Goal: Information Seeking & Learning: Understand process/instructions

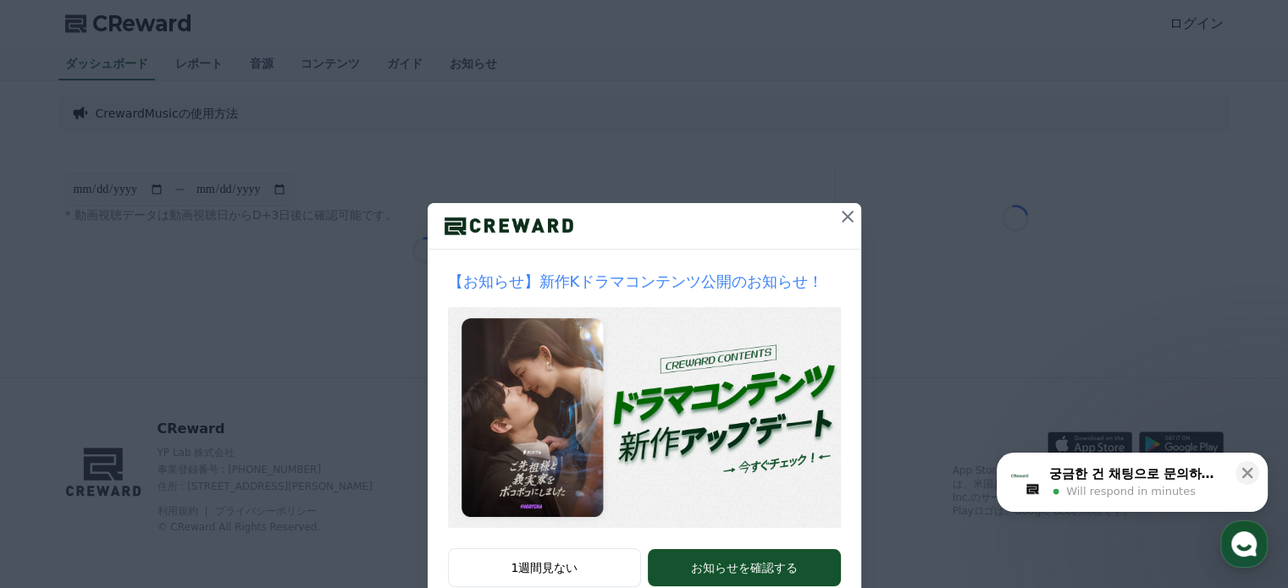
click at [837, 216] on icon at bounding box center [847, 217] width 20 height 20
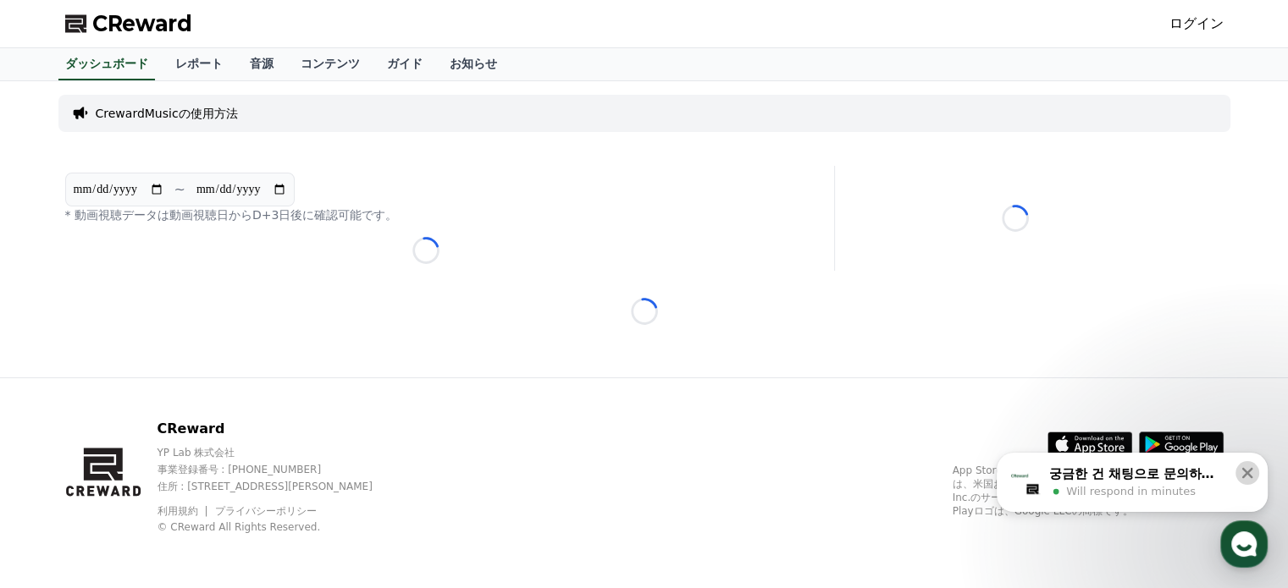
click at [1245, 468] on icon at bounding box center [1247, 473] width 17 height 17
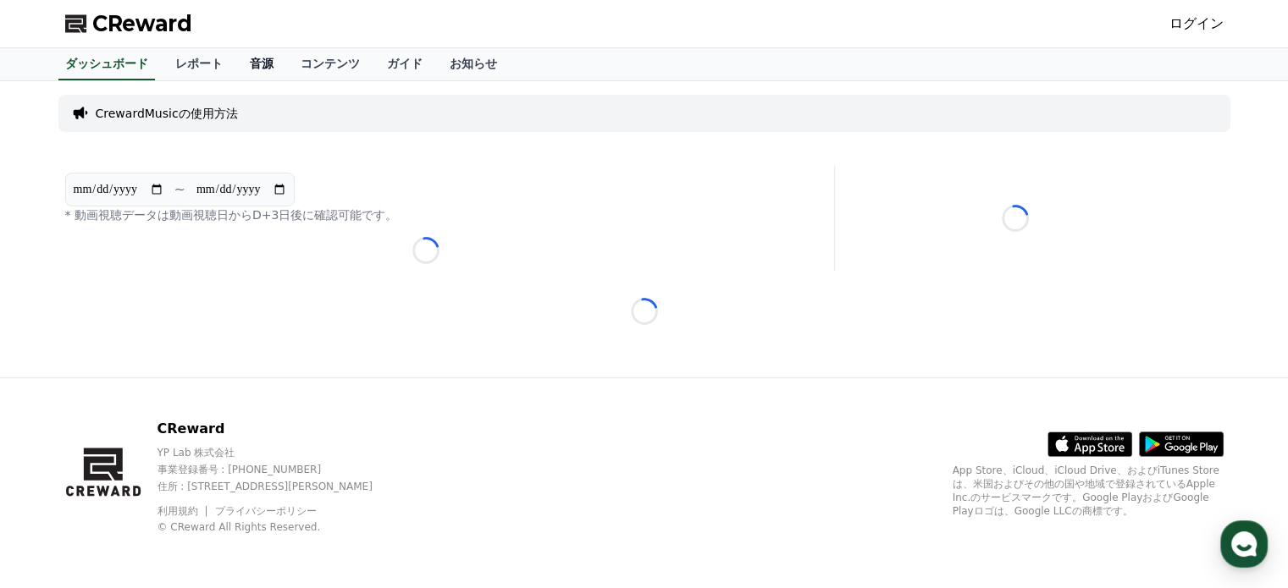
click at [236, 67] on link "音源" at bounding box center [261, 64] width 51 height 32
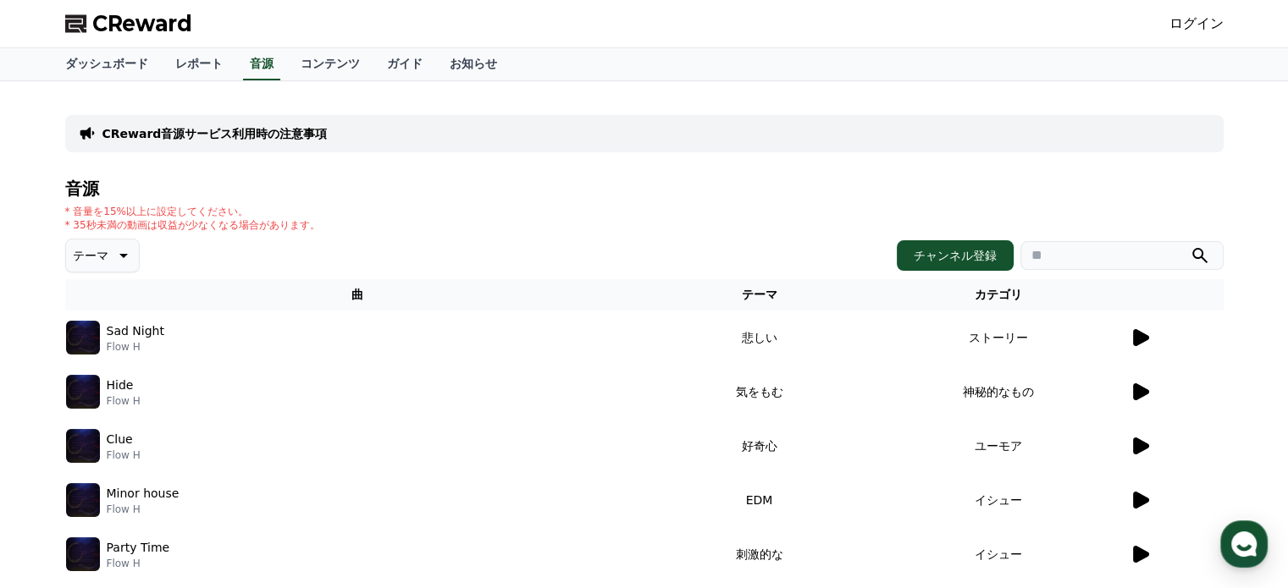
click at [1147, 344] on icon at bounding box center [1139, 338] width 20 height 20
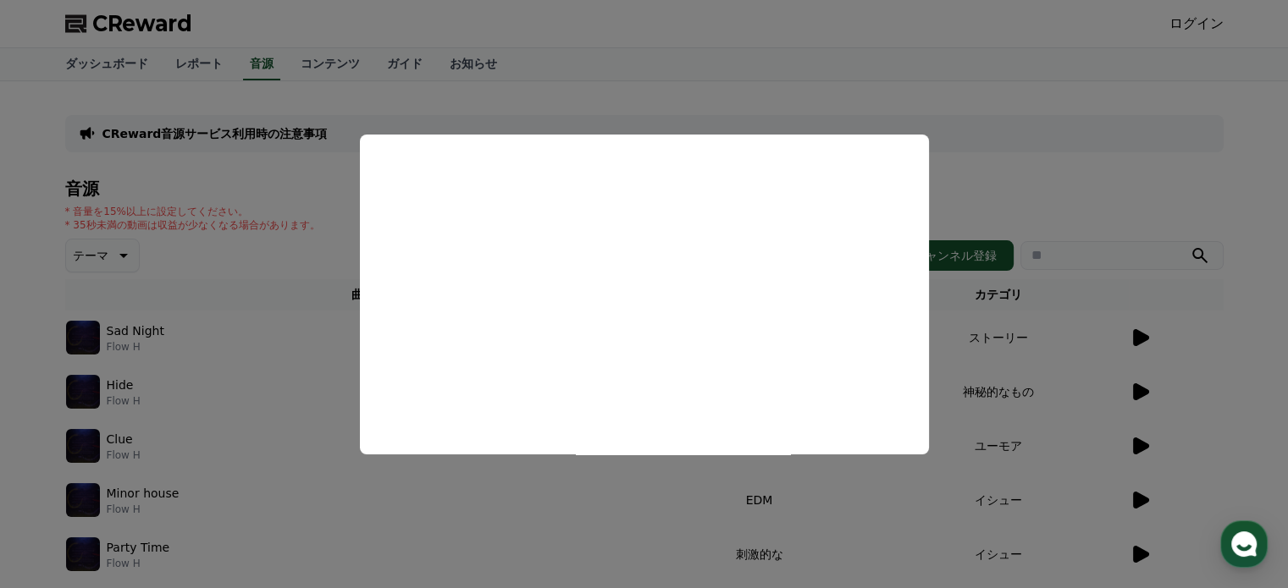
click at [688, 503] on button "close modal" at bounding box center [644, 294] width 1288 height 588
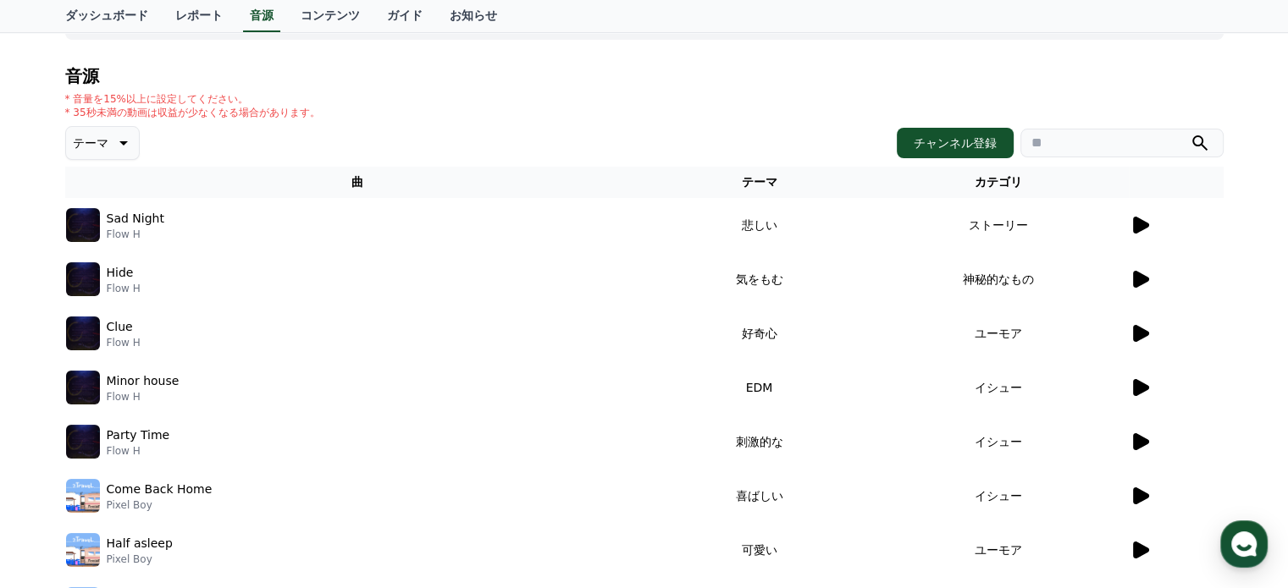
scroll to position [169, 0]
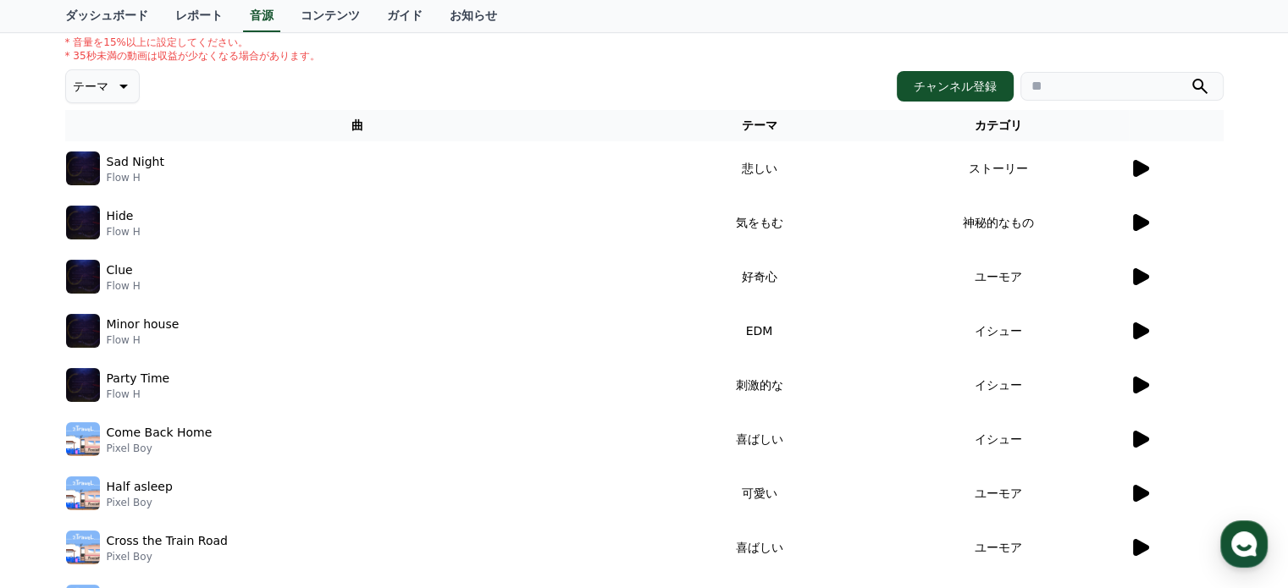
click at [1135, 443] on icon at bounding box center [1141, 439] width 16 height 17
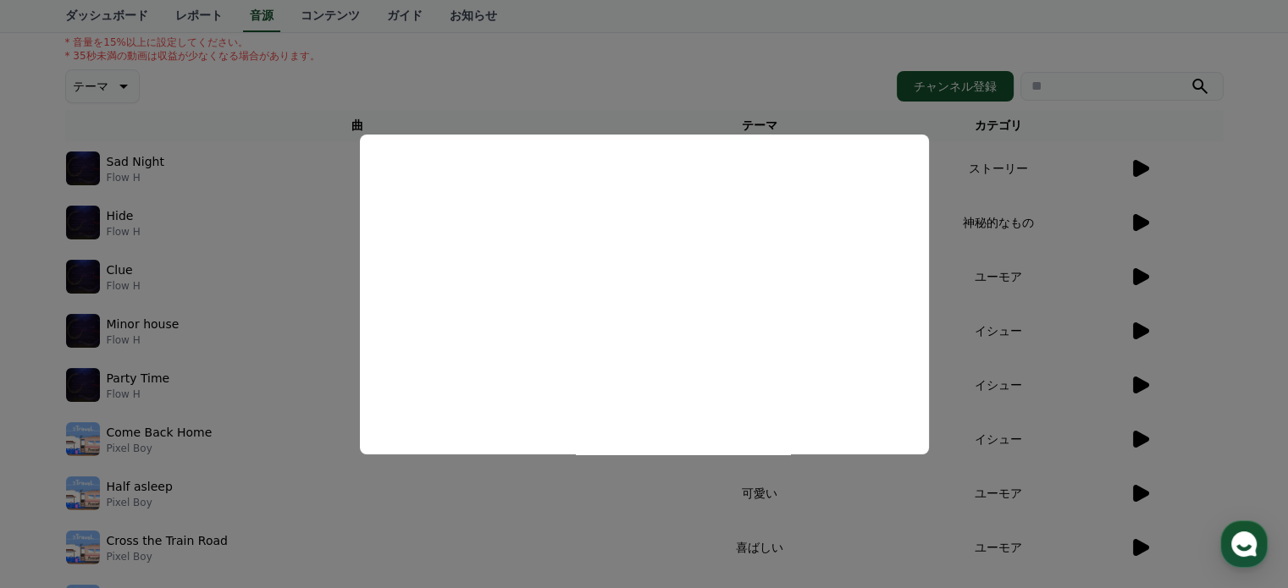
click at [691, 494] on button "close modal" at bounding box center [644, 294] width 1288 height 588
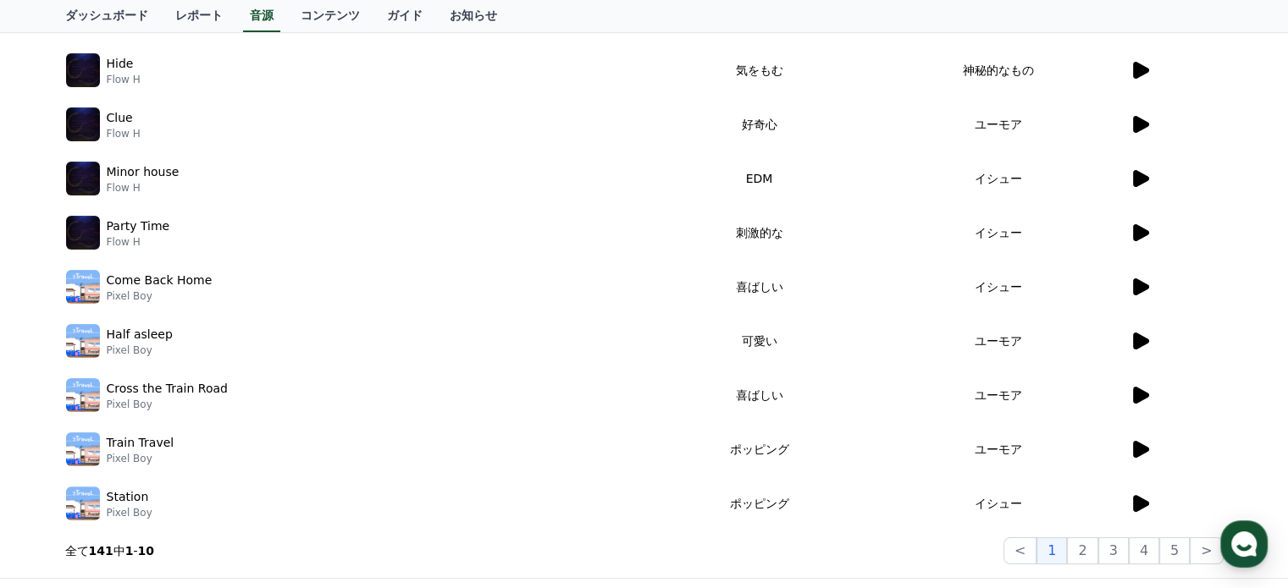
scroll to position [423, 0]
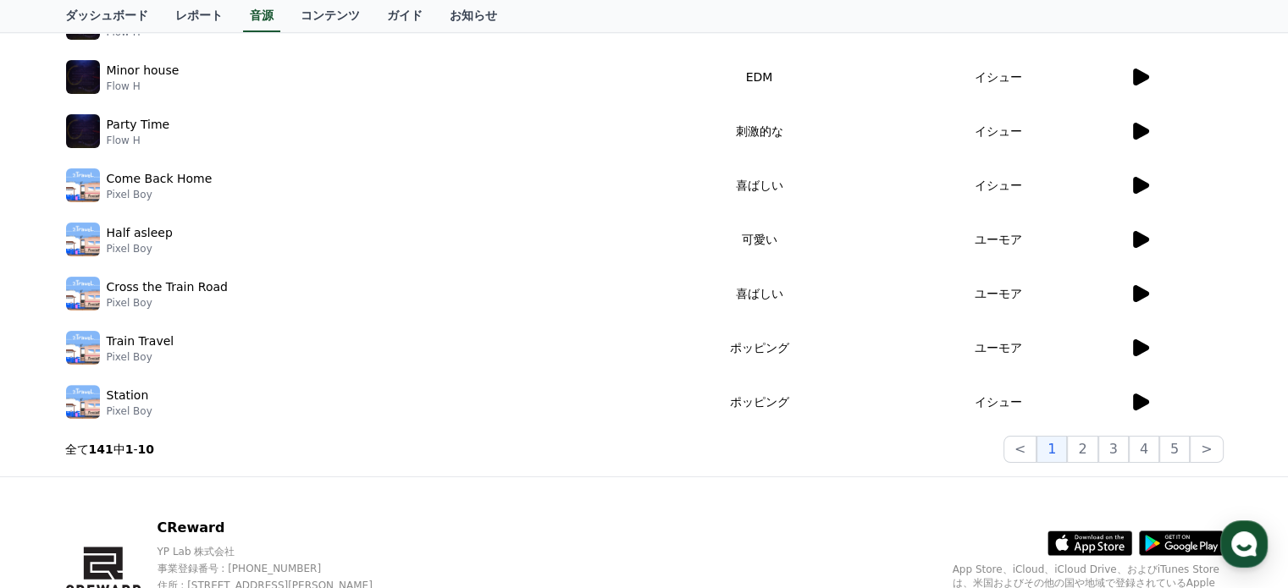
click at [1140, 404] on icon at bounding box center [1141, 402] width 16 height 17
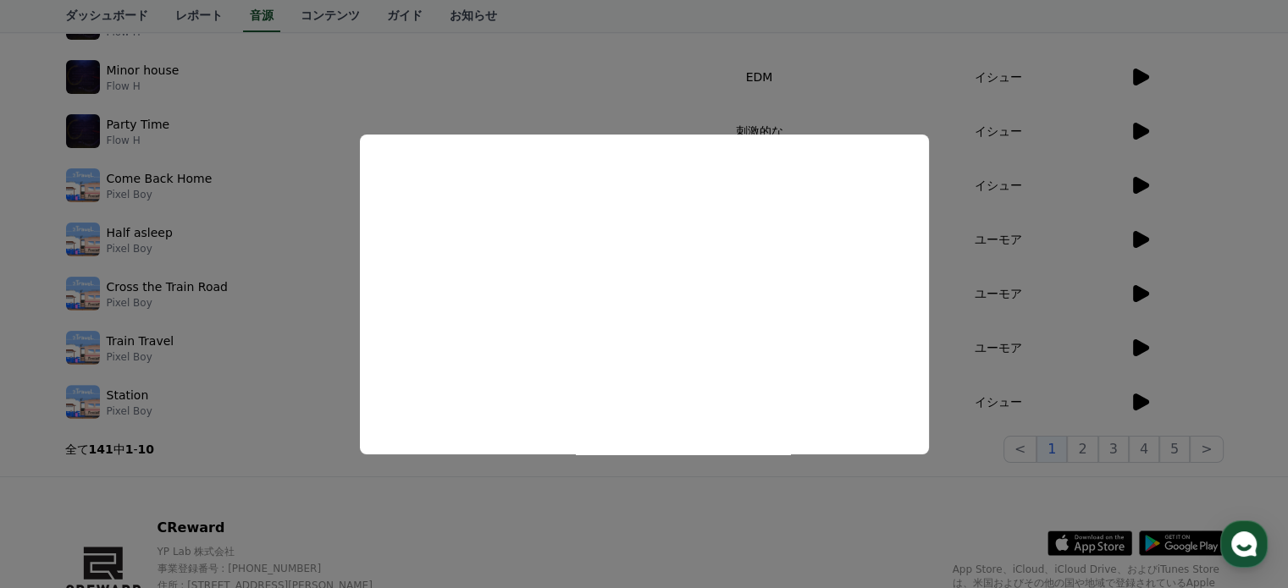
click at [842, 526] on button "close modal" at bounding box center [644, 294] width 1288 height 588
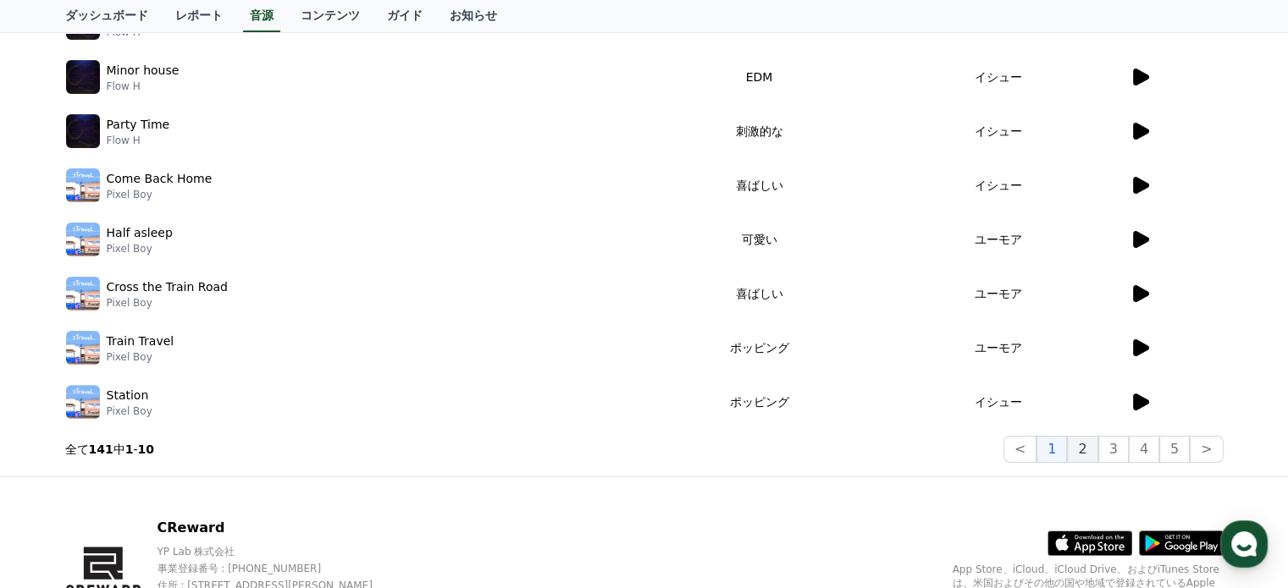
click at [1098, 451] on button "2" at bounding box center [1113, 449] width 30 height 27
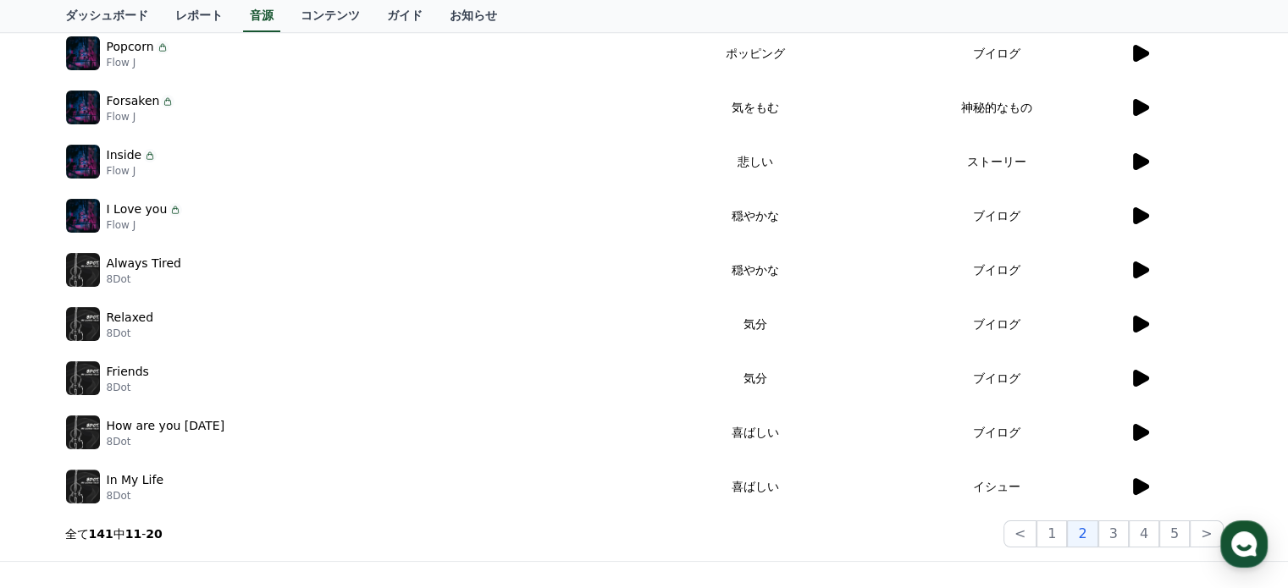
scroll to position [339, 0]
click at [1133, 382] on icon at bounding box center [1141, 378] width 16 height 17
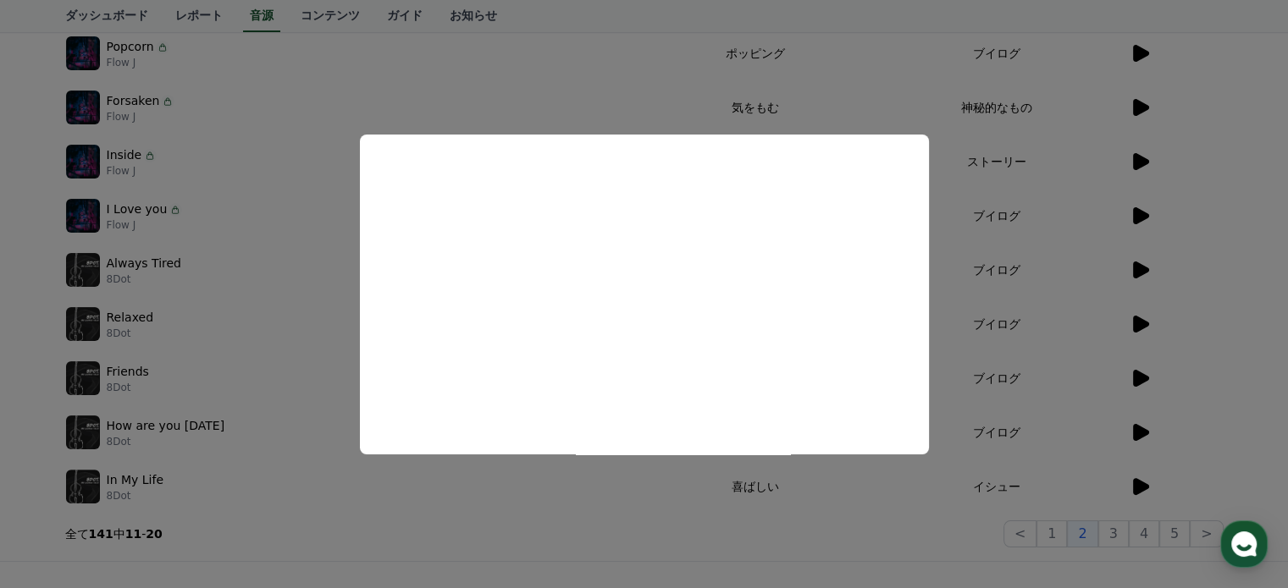
click at [886, 504] on button "close modal" at bounding box center [644, 294] width 1288 height 588
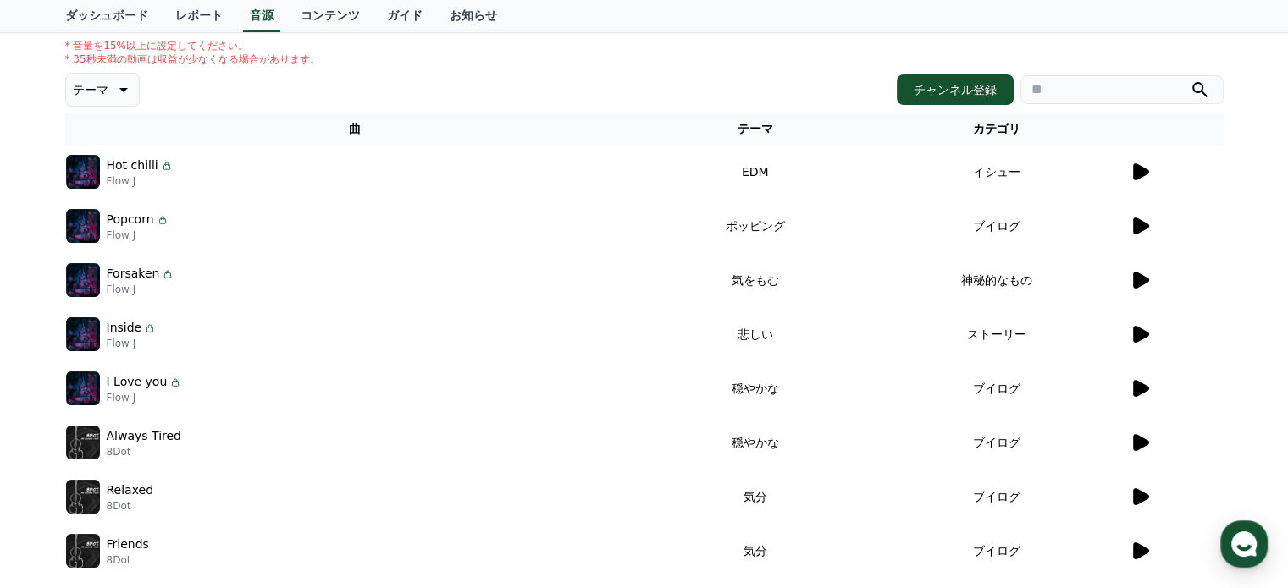
scroll to position [254, 0]
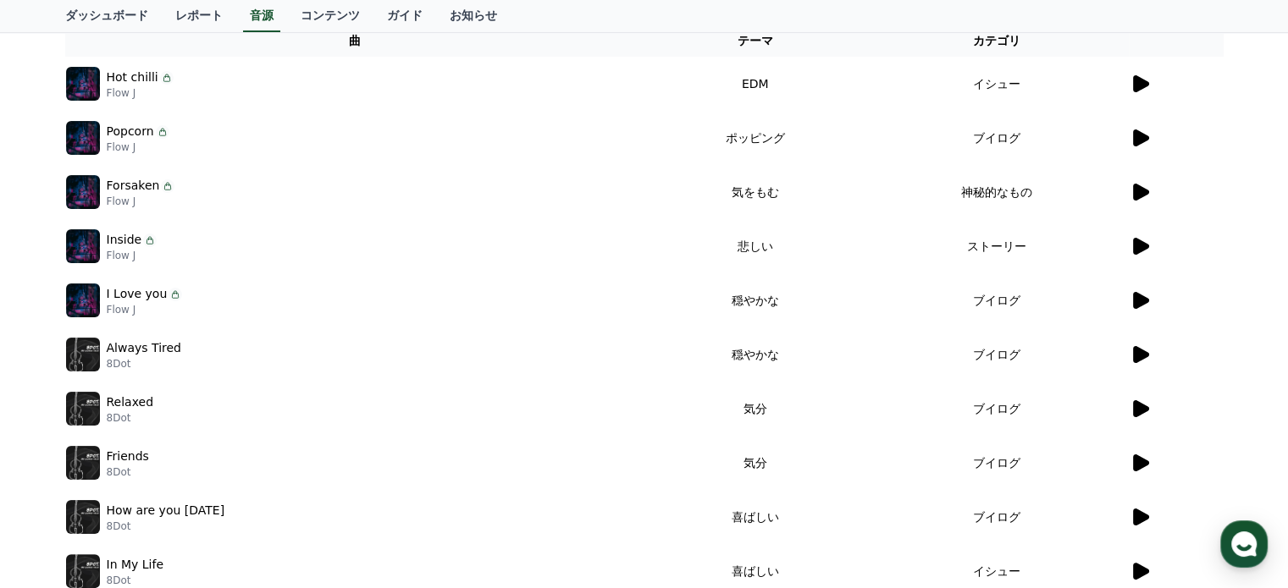
click at [1146, 135] on icon at bounding box center [1139, 138] width 20 height 20
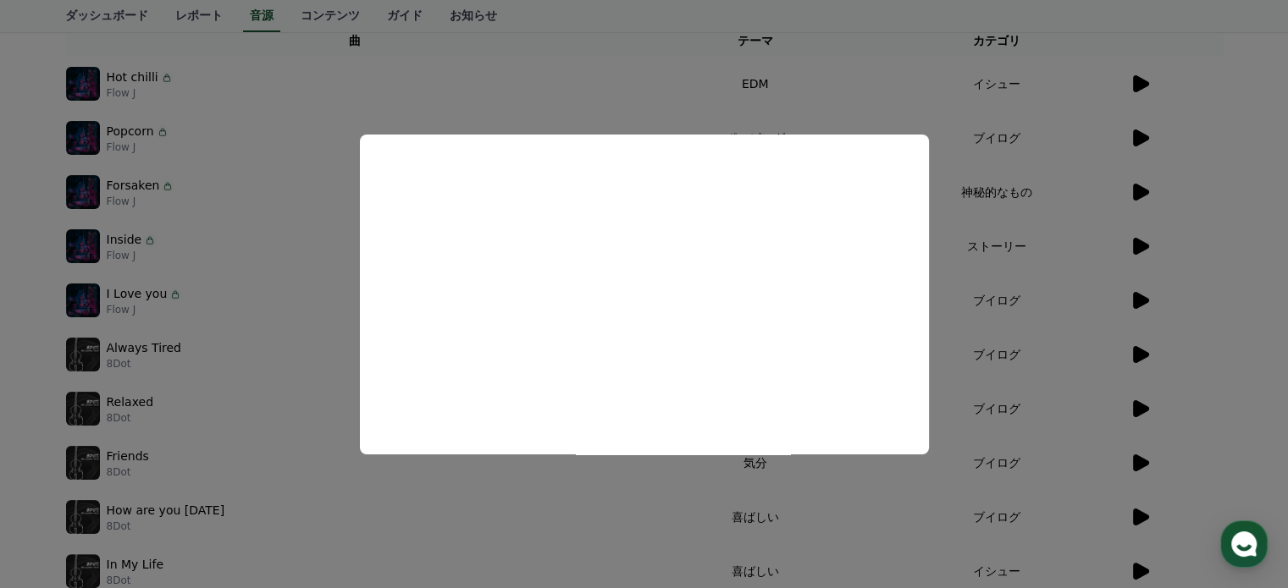
click at [603, 506] on button "close modal" at bounding box center [644, 294] width 1288 height 588
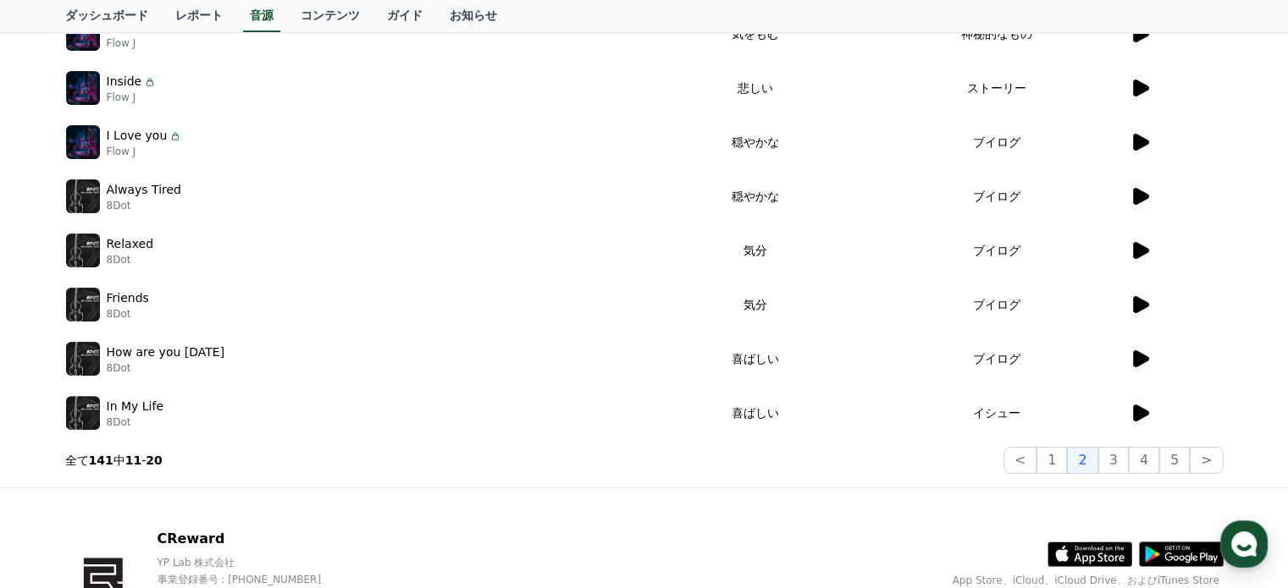
scroll to position [423, 0]
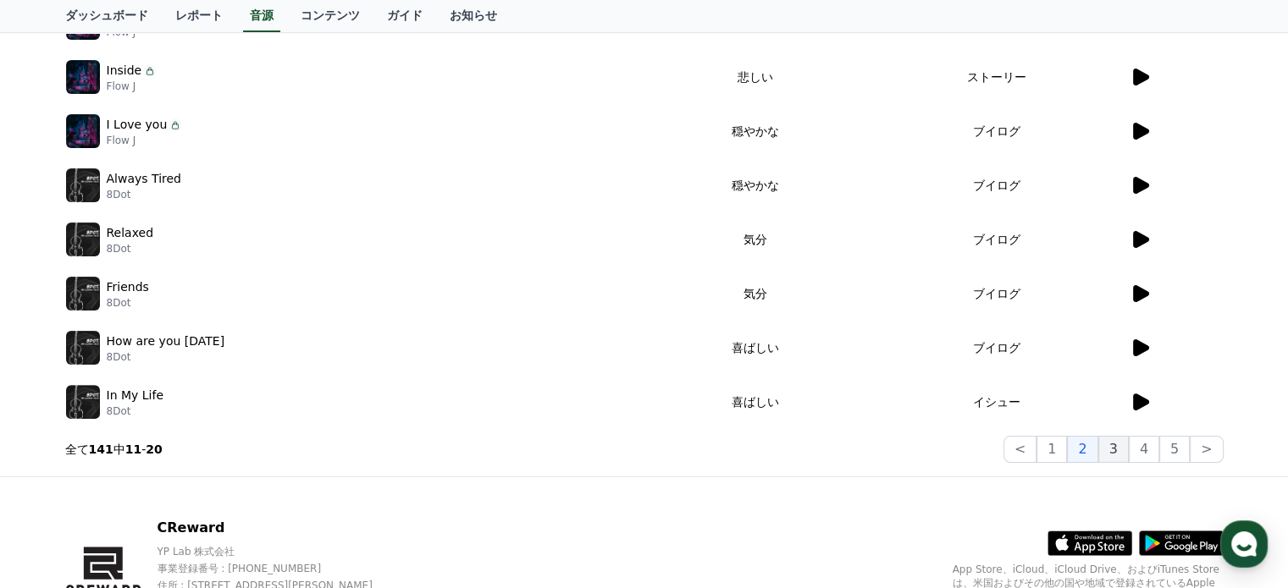
click at [1159, 451] on button "3" at bounding box center [1174, 449] width 30 height 27
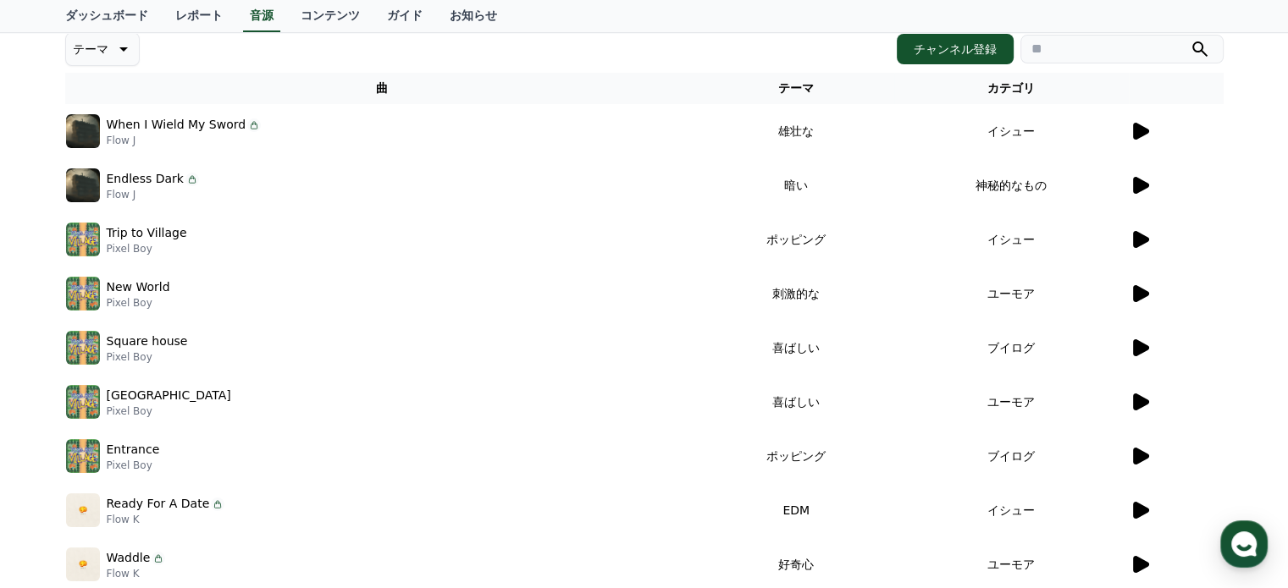
scroll to position [169, 0]
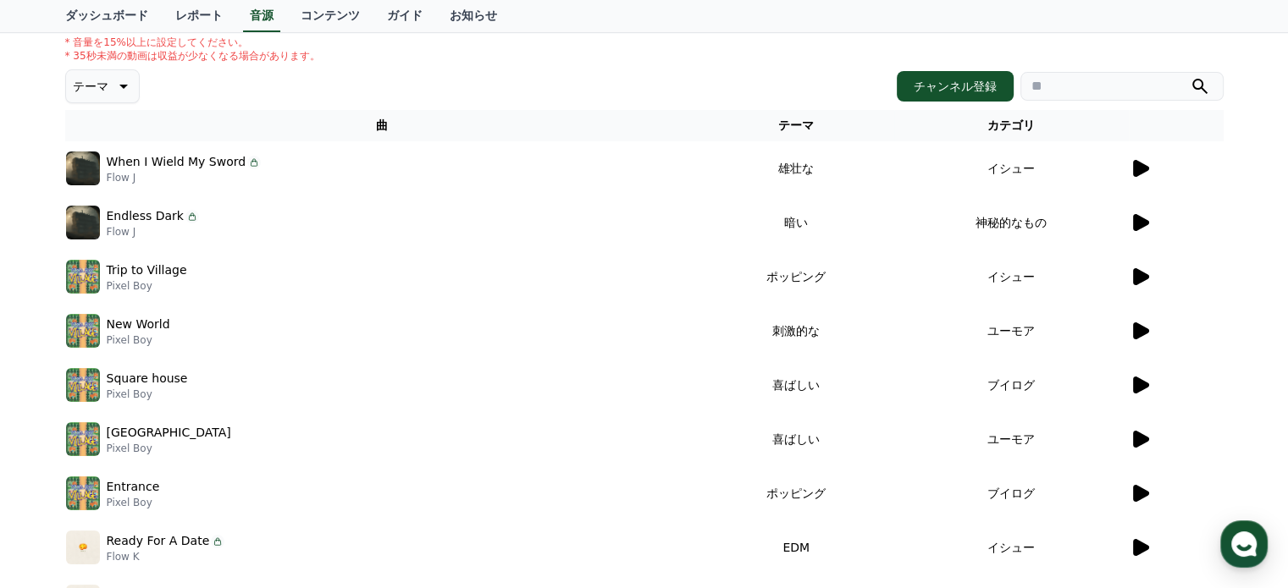
click at [1129, 168] on td at bounding box center [1176, 168] width 95 height 54
click at [1138, 168] on icon at bounding box center [1141, 168] width 16 height 17
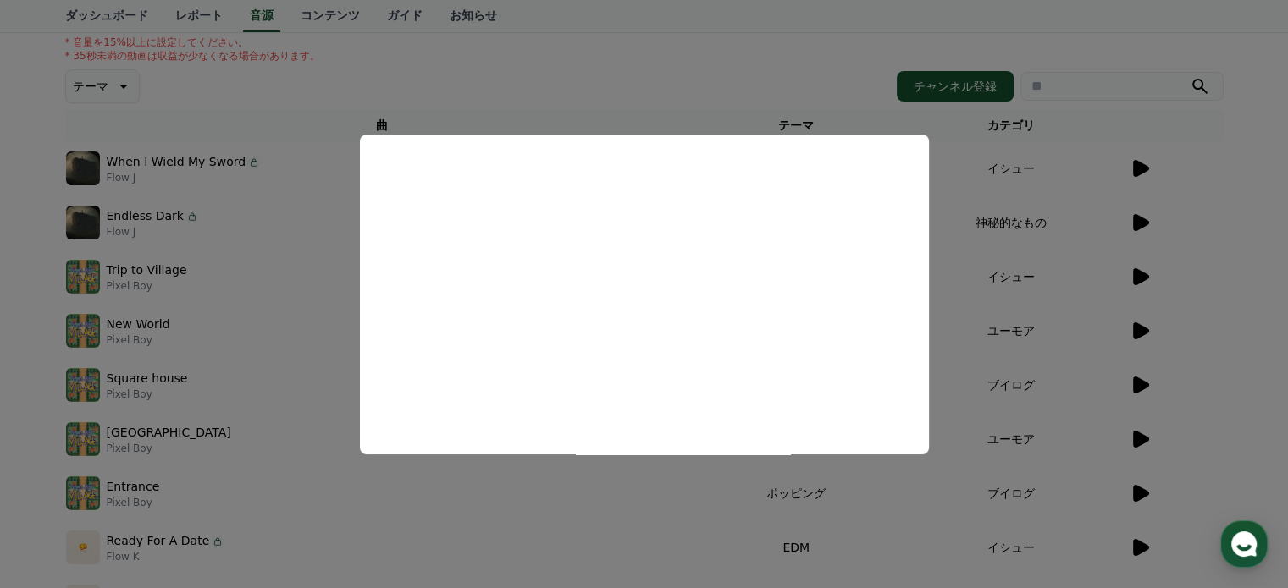
click at [748, 576] on button "close modal" at bounding box center [644, 294] width 1288 height 588
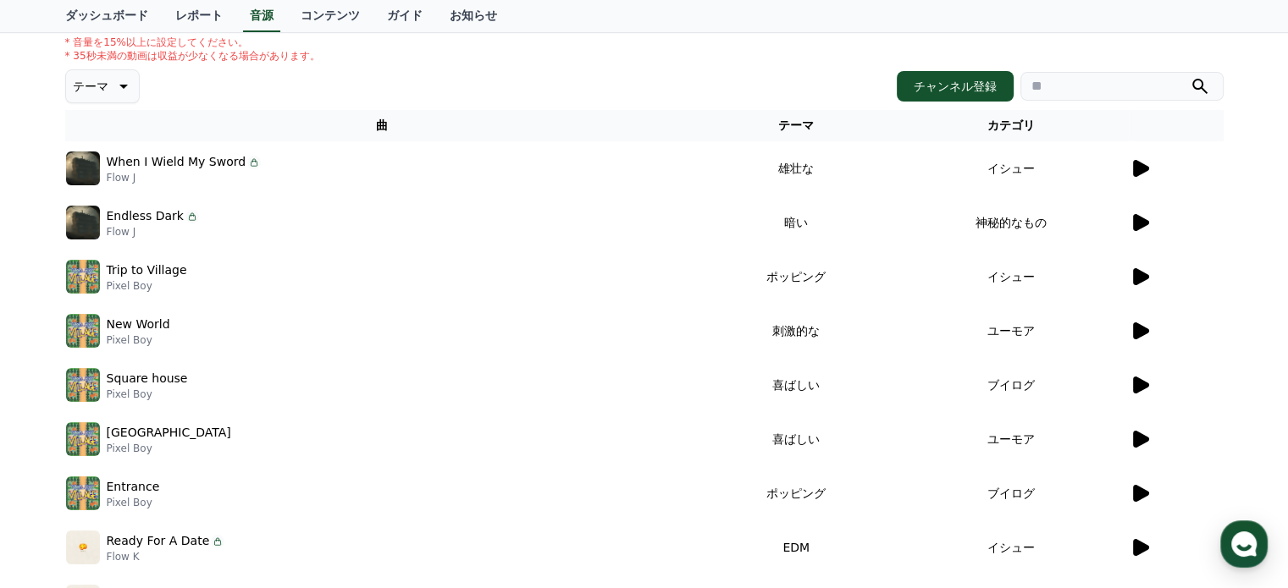
scroll to position [0, 0]
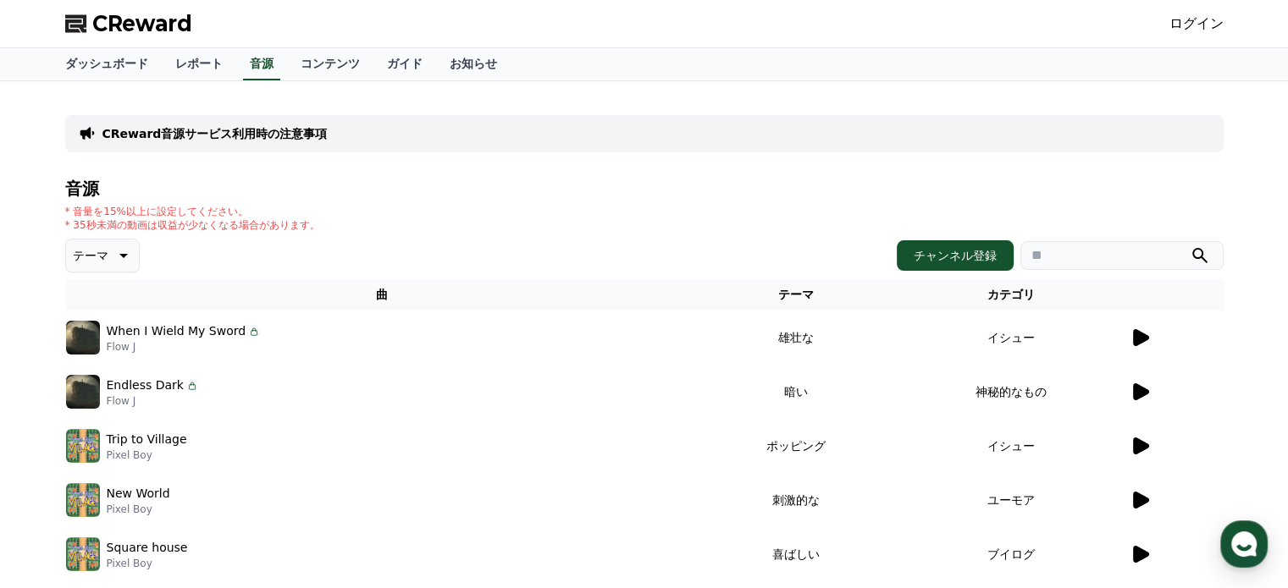
click at [112, 257] on icon at bounding box center [122, 256] width 20 height 20
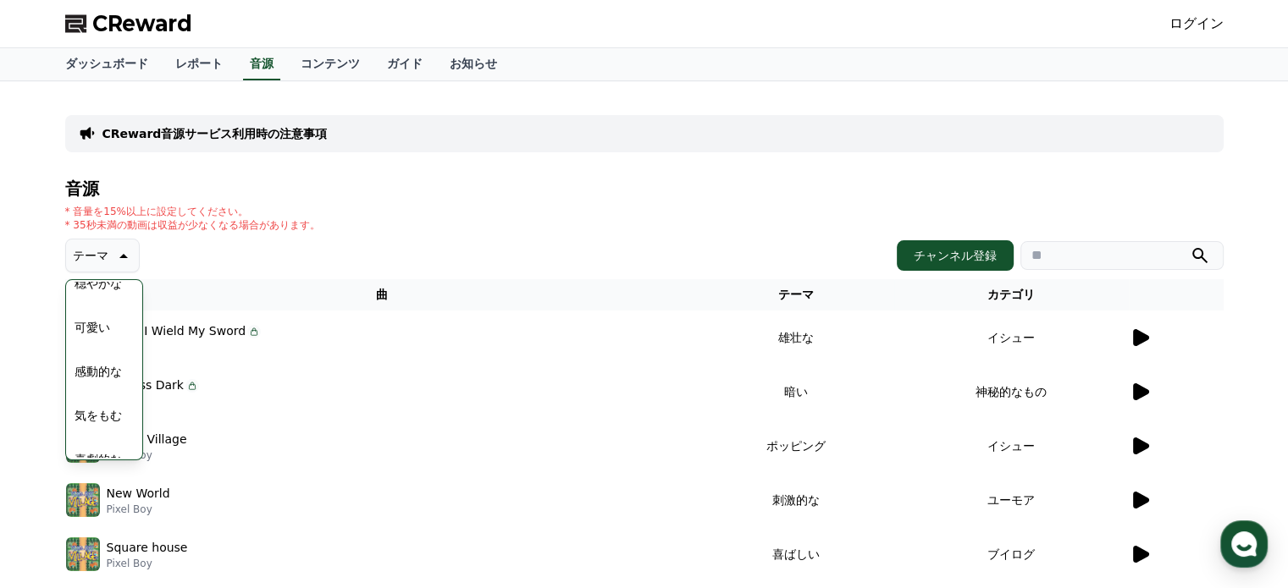
scroll to position [698, 0]
click at [529, 391] on div "Endless Dark Flow J" at bounding box center [382, 392] width 632 height 34
click at [729, 308] on th "テーマ" at bounding box center [796, 294] width 196 height 31
click at [674, 239] on div "テーマ テーマ 全て 空想 好奇心 暗い 明るい ポッピング 刺激的な 反転 [PERSON_NAME]な 劇的な 喜ばしい 気分 EDM 溝 悲しい 穏やか…" at bounding box center [644, 256] width 1158 height 34
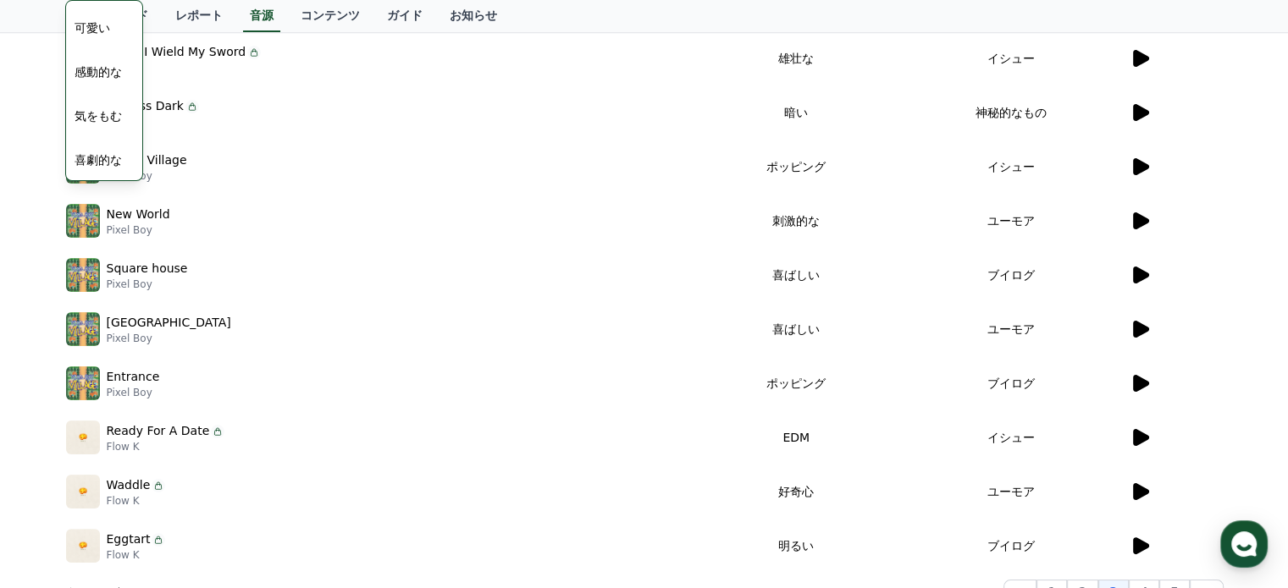
scroll to position [339, 0]
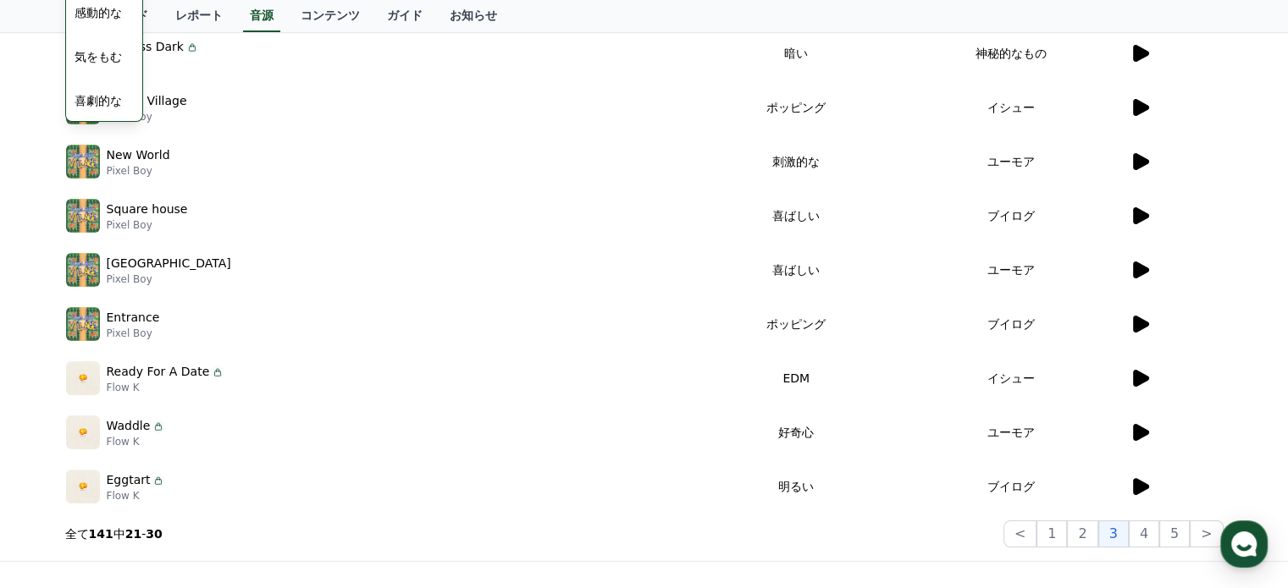
click at [1138, 379] on icon at bounding box center [1141, 378] width 16 height 17
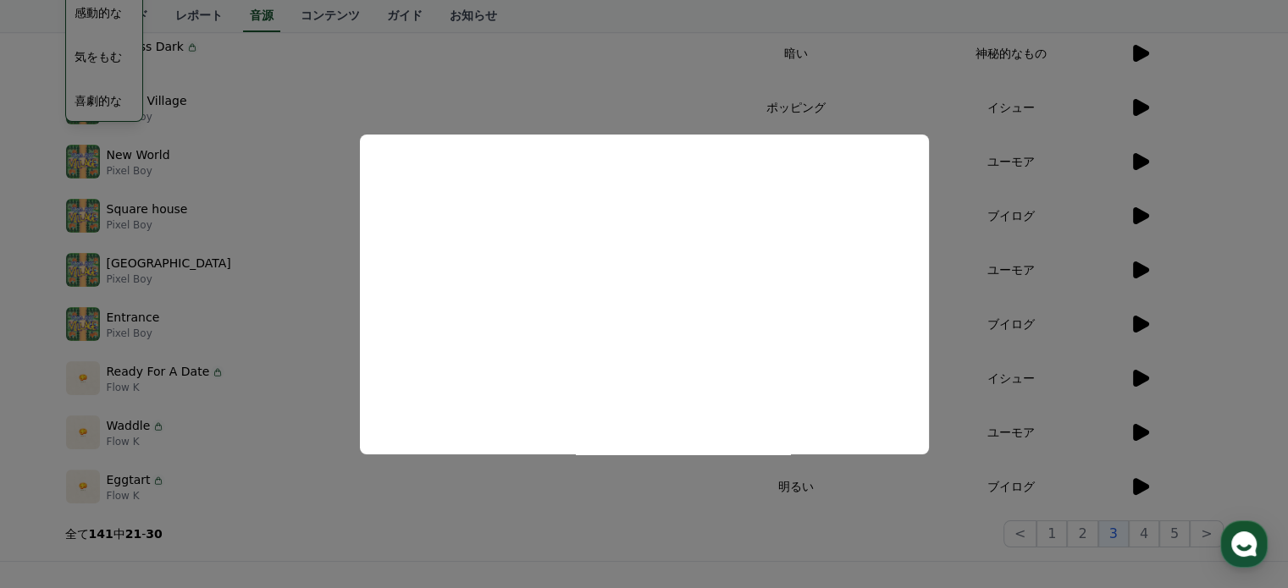
click at [818, 543] on button "close modal" at bounding box center [644, 294] width 1288 height 588
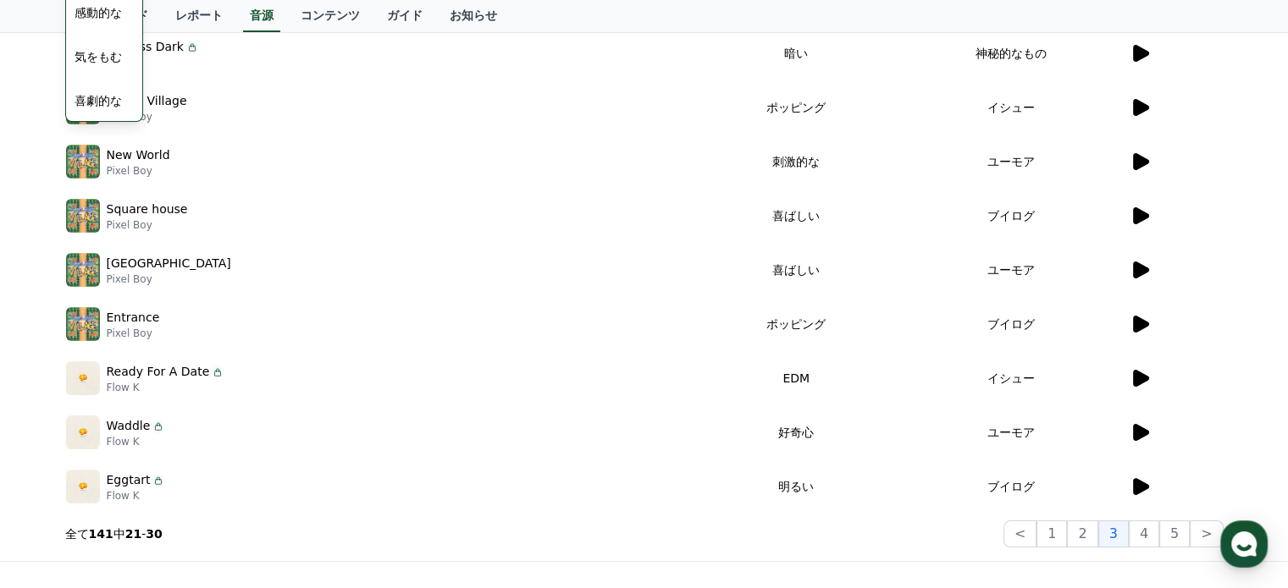
click at [1140, 489] on icon at bounding box center [1141, 486] width 16 height 17
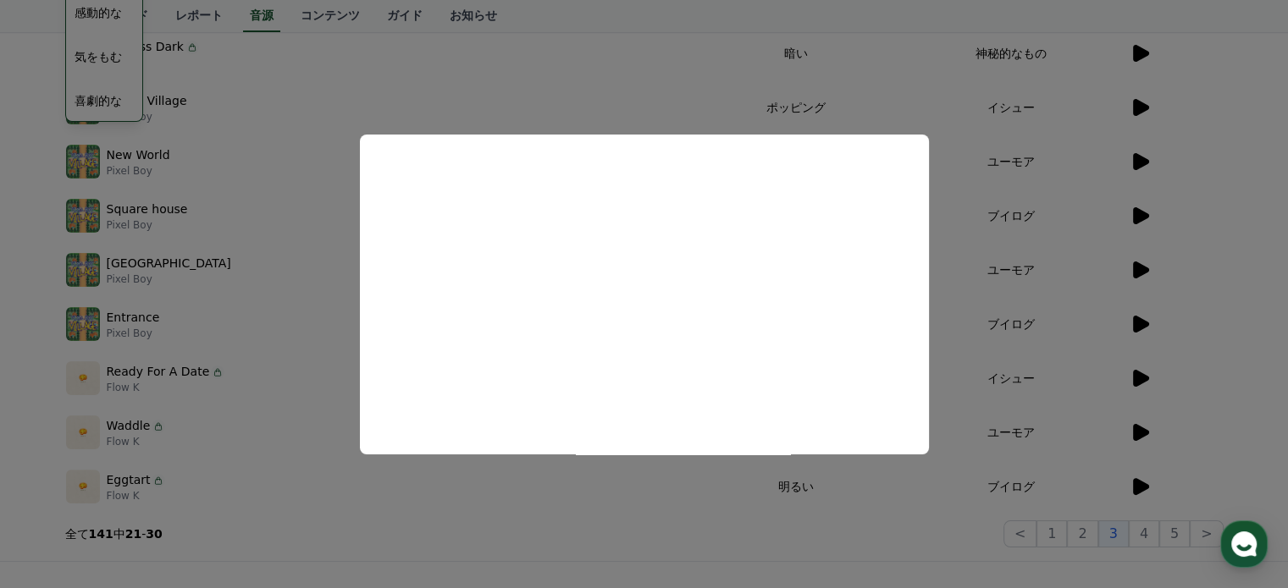
click at [875, 530] on button "close modal" at bounding box center [644, 294] width 1288 height 588
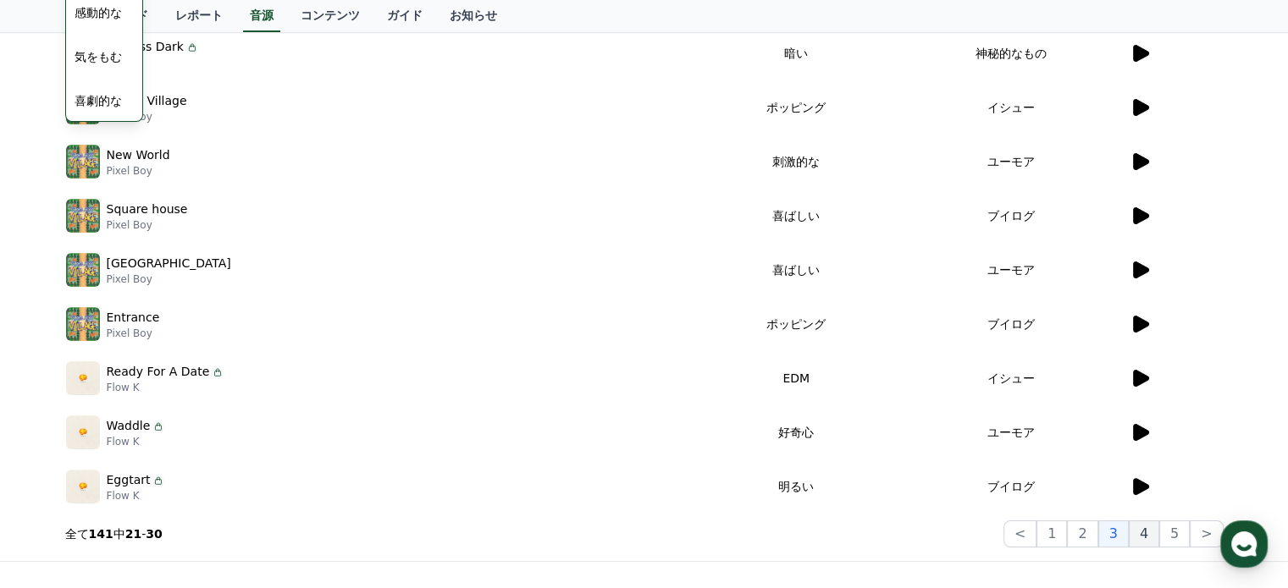
click at [1148, 534] on button "4" at bounding box center [1144, 534] width 30 height 27
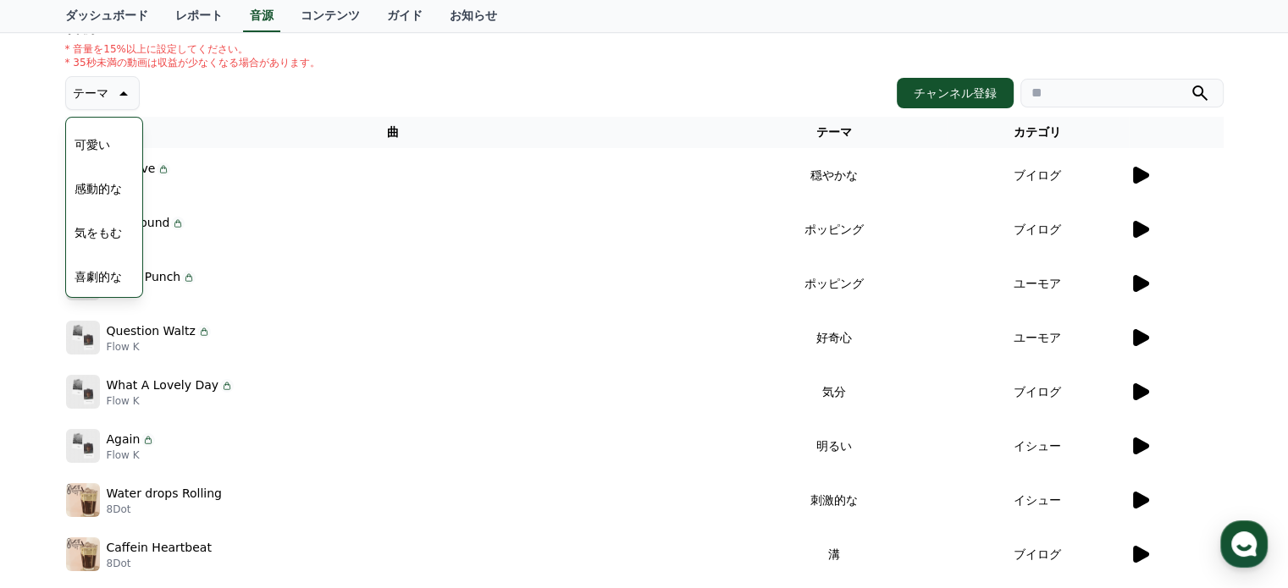
scroll to position [254, 0]
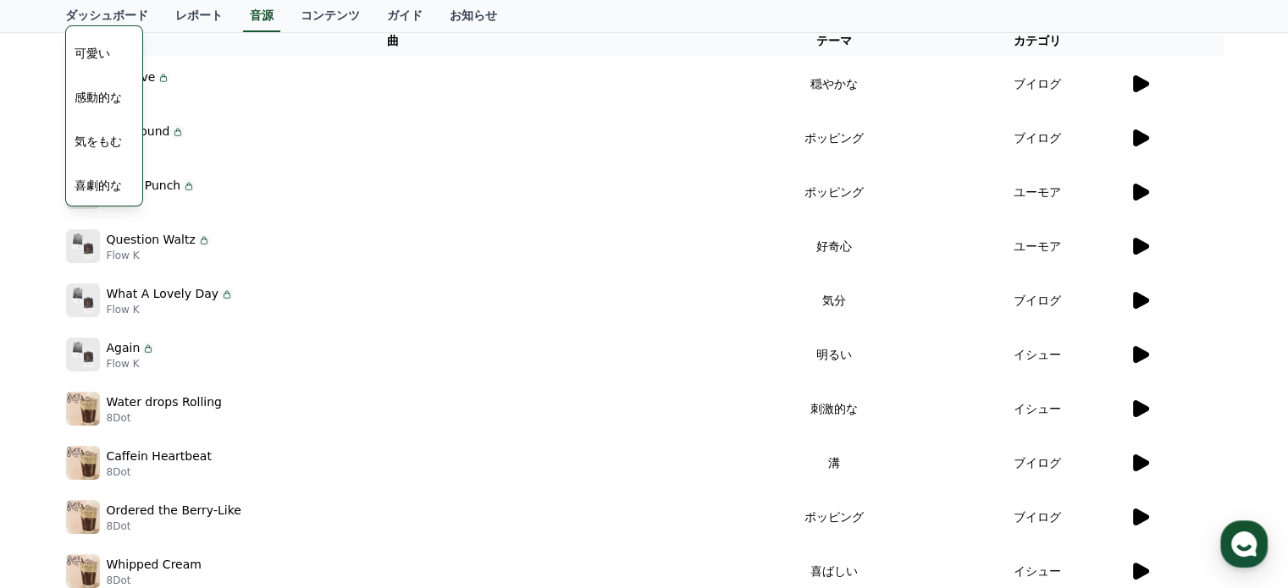
click at [1134, 354] on icon at bounding box center [1141, 354] width 16 height 17
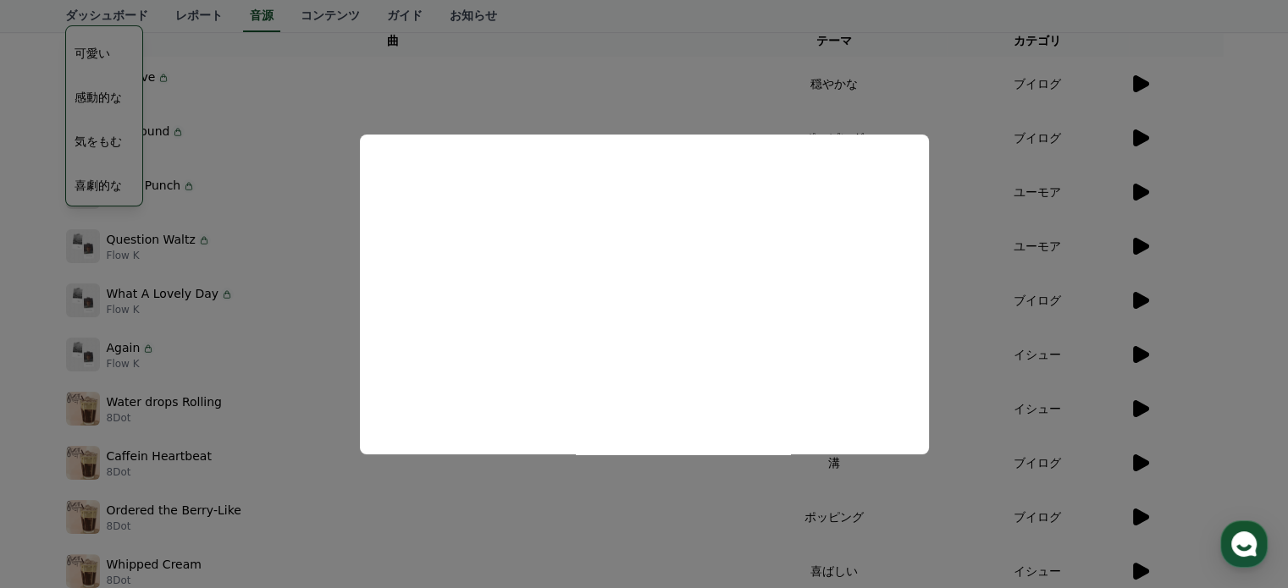
click at [678, 500] on button "close modal" at bounding box center [644, 294] width 1288 height 588
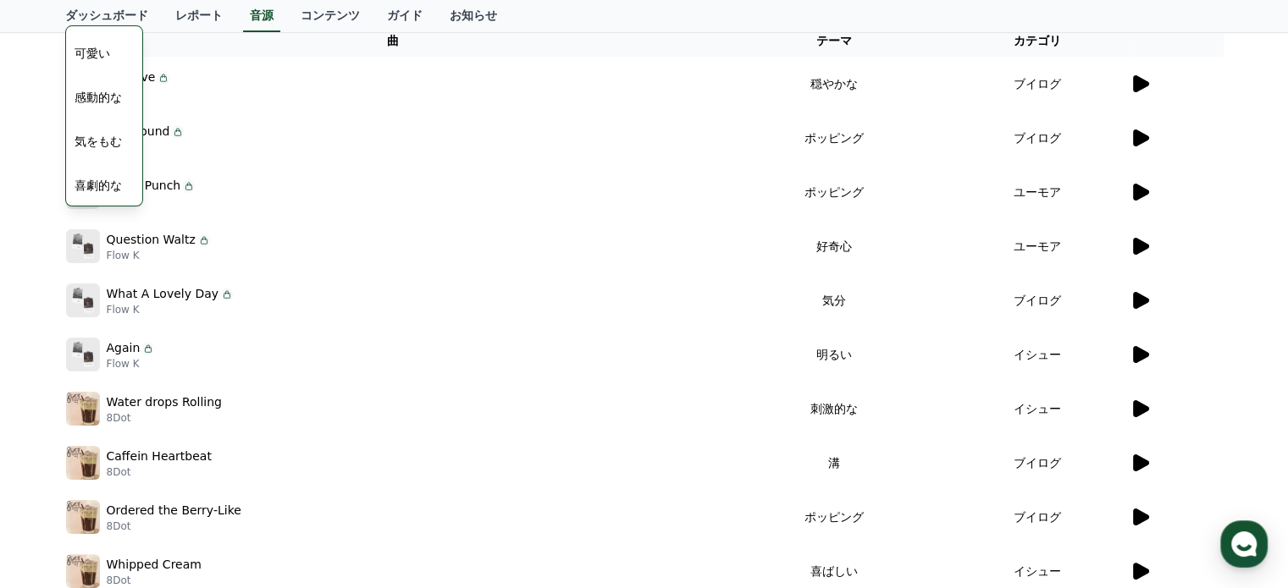
scroll to position [423, 0]
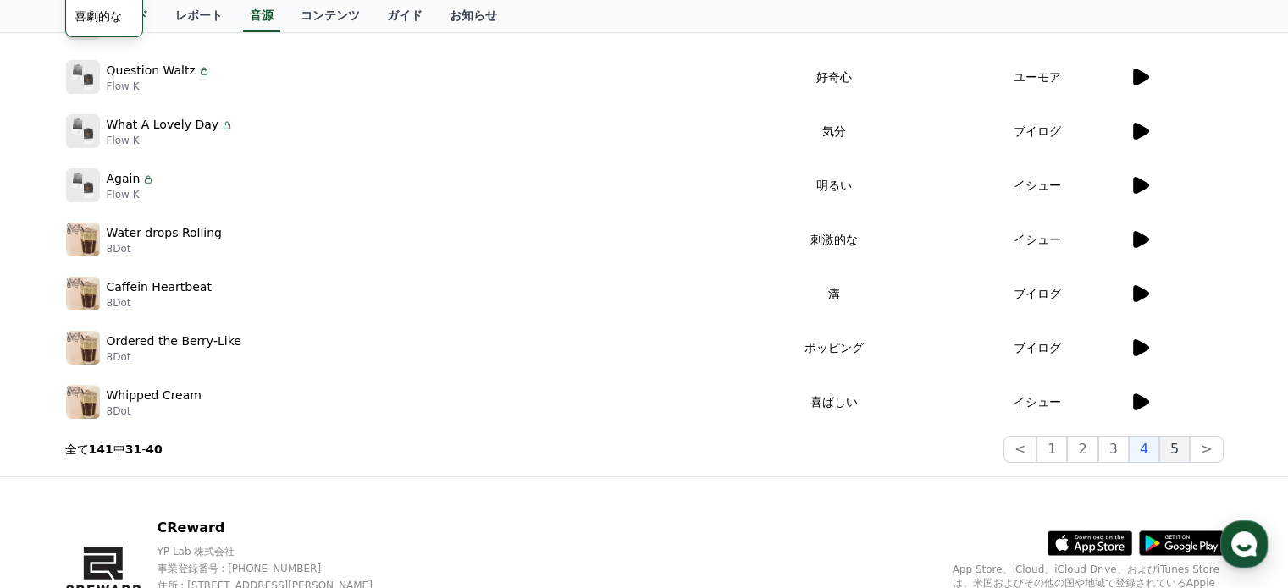
click at [1174, 452] on button "5" at bounding box center [1174, 449] width 30 height 27
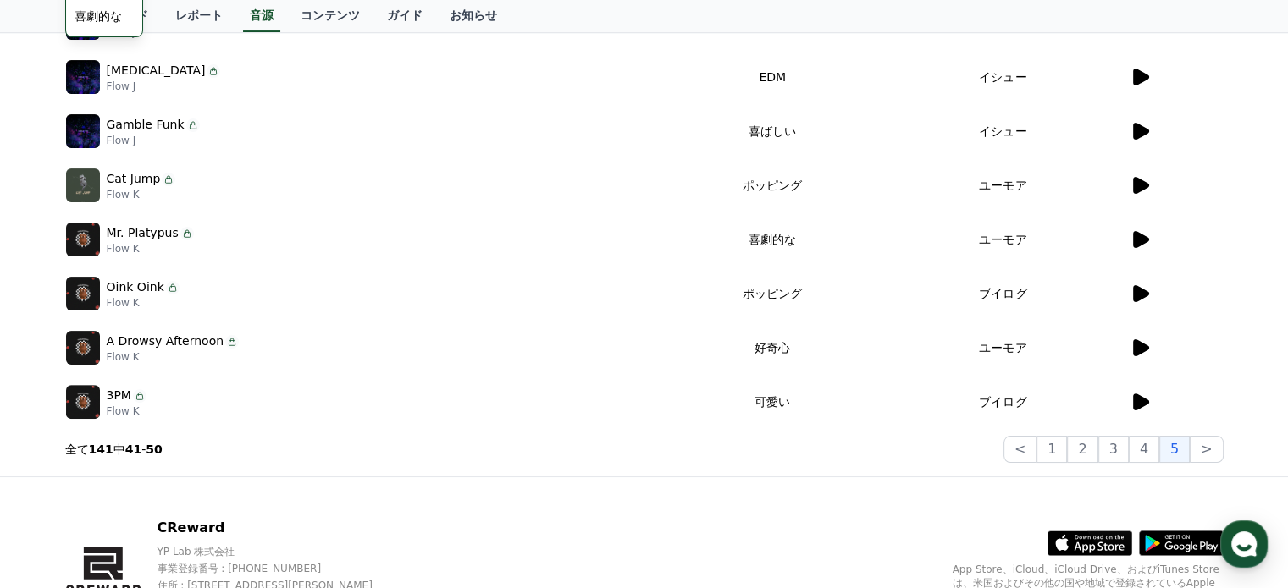
click at [1135, 403] on icon at bounding box center [1141, 402] width 16 height 17
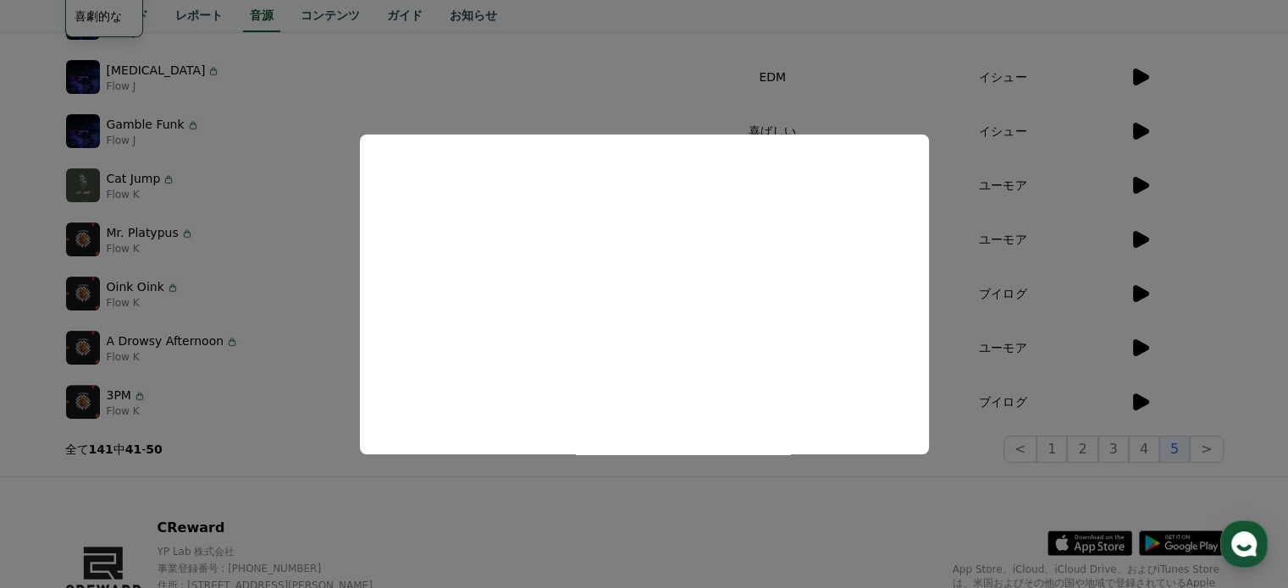
click at [718, 521] on button "close modal" at bounding box center [644, 294] width 1288 height 588
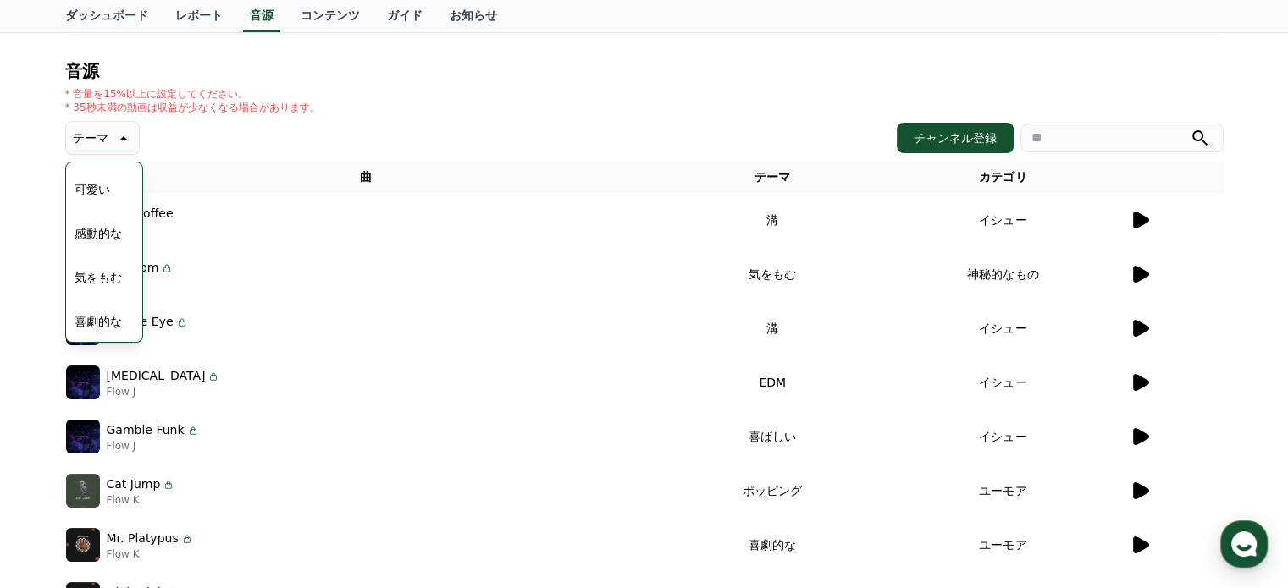
scroll to position [14, 0]
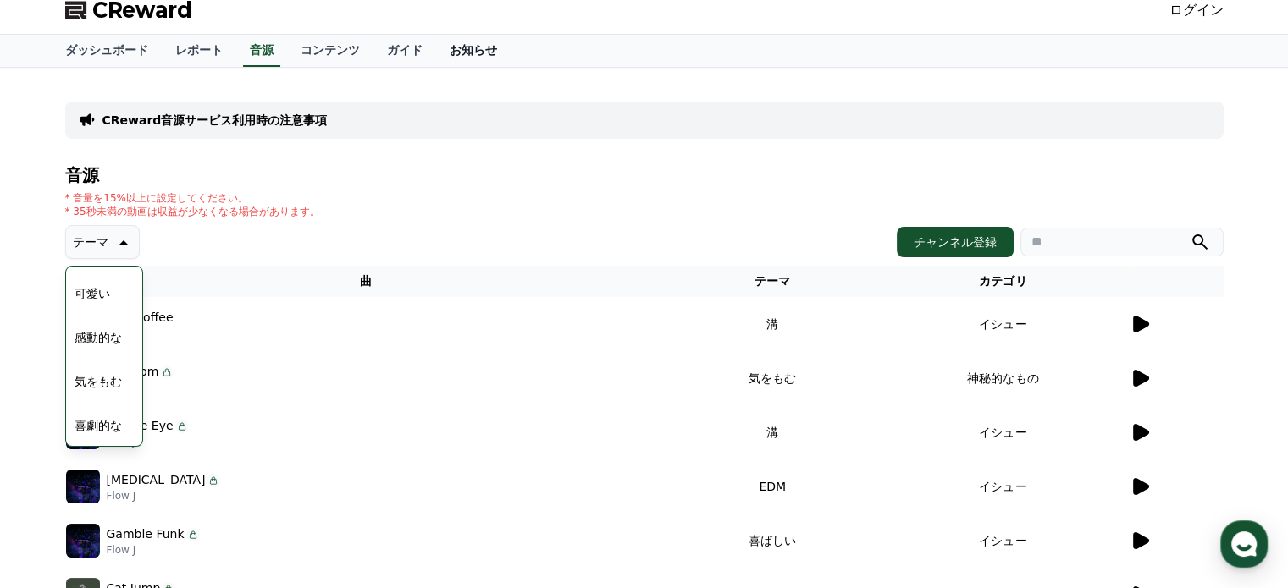
click at [436, 60] on link "お知らせ" at bounding box center [473, 51] width 75 height 32
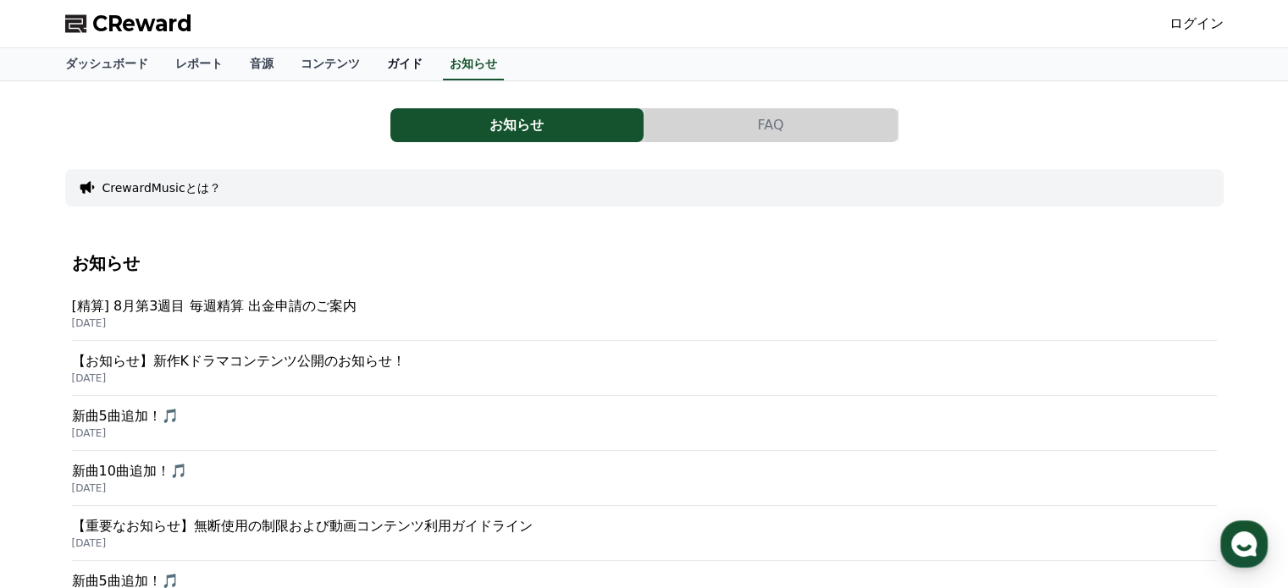
click at [373, 60] on link "ガイド" at bounding box center [404, 64] width 63 height 32
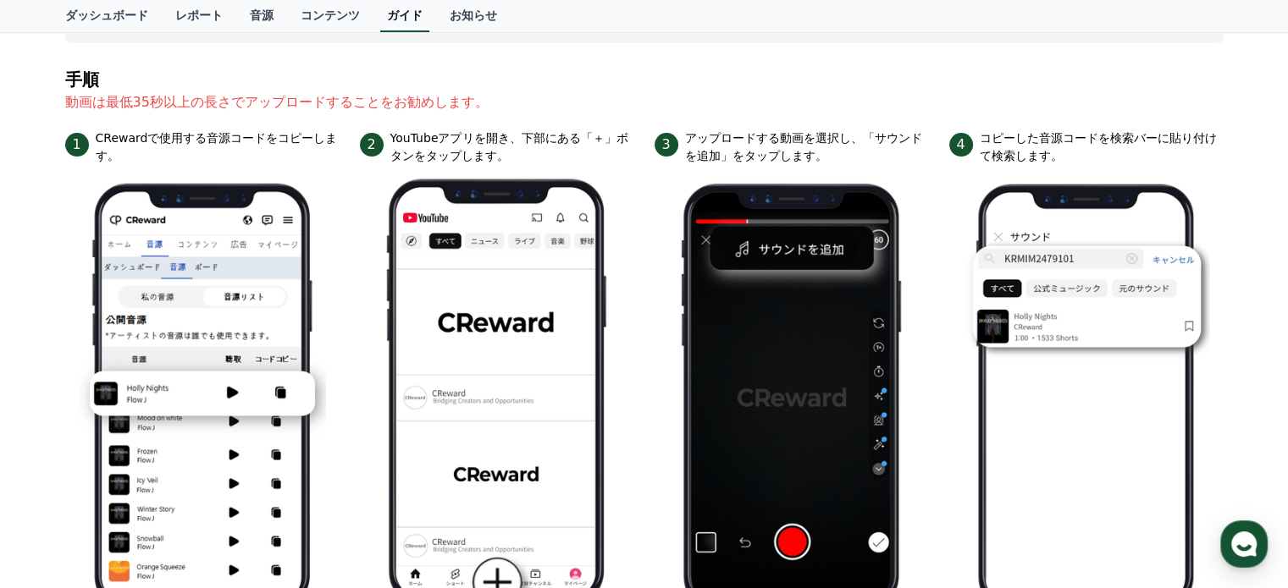
scroll to position [169, 0]
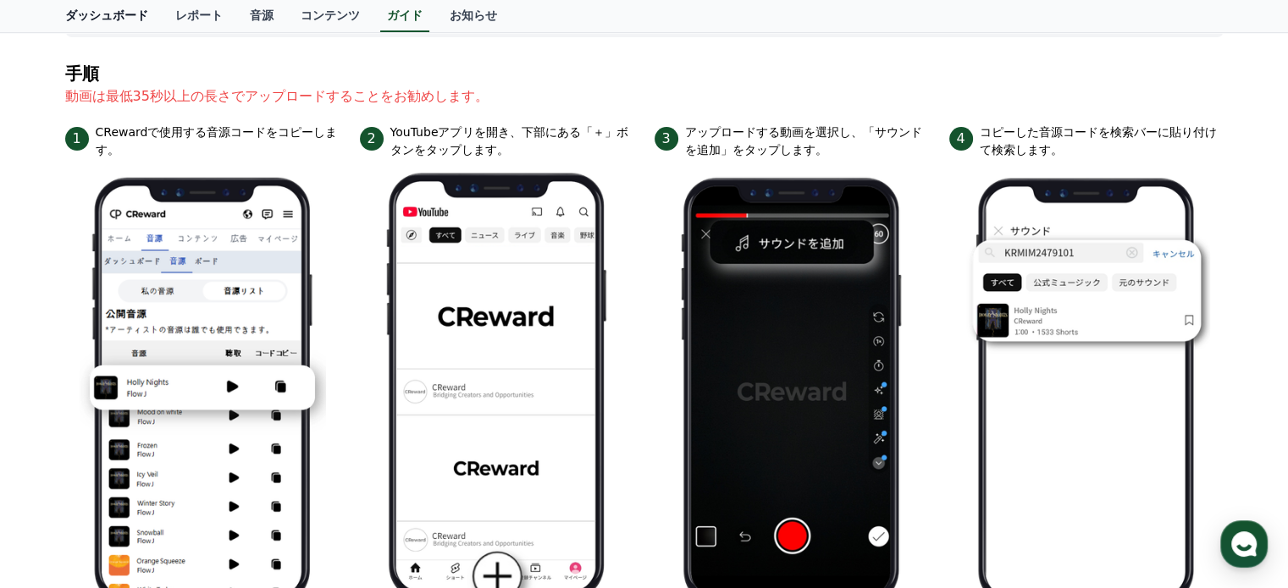
click at [91, 21] on link "ダッシュボード" at bounding box center [107, 16] width 110 height 32
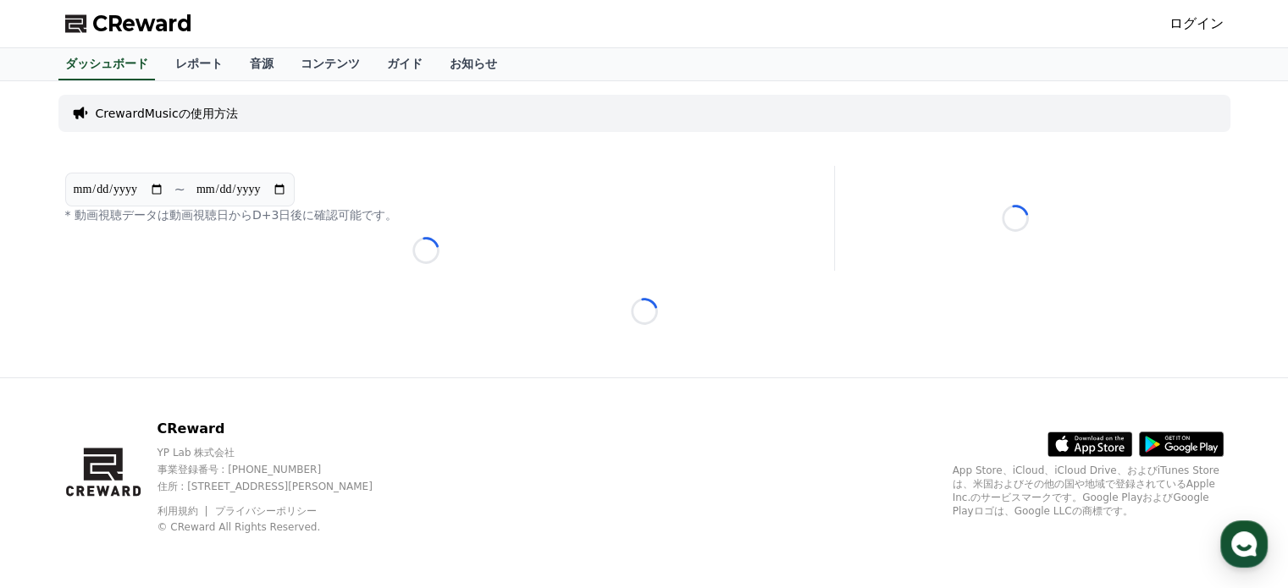
click at [222, 127] on div "CrewardMusicの使用方法" at bounding box center [644, 113] width 1172 height 37
click at [222, 112] on p "CrewardMusicの使用方法" at bounding box center [167, 113] width 142 height 17
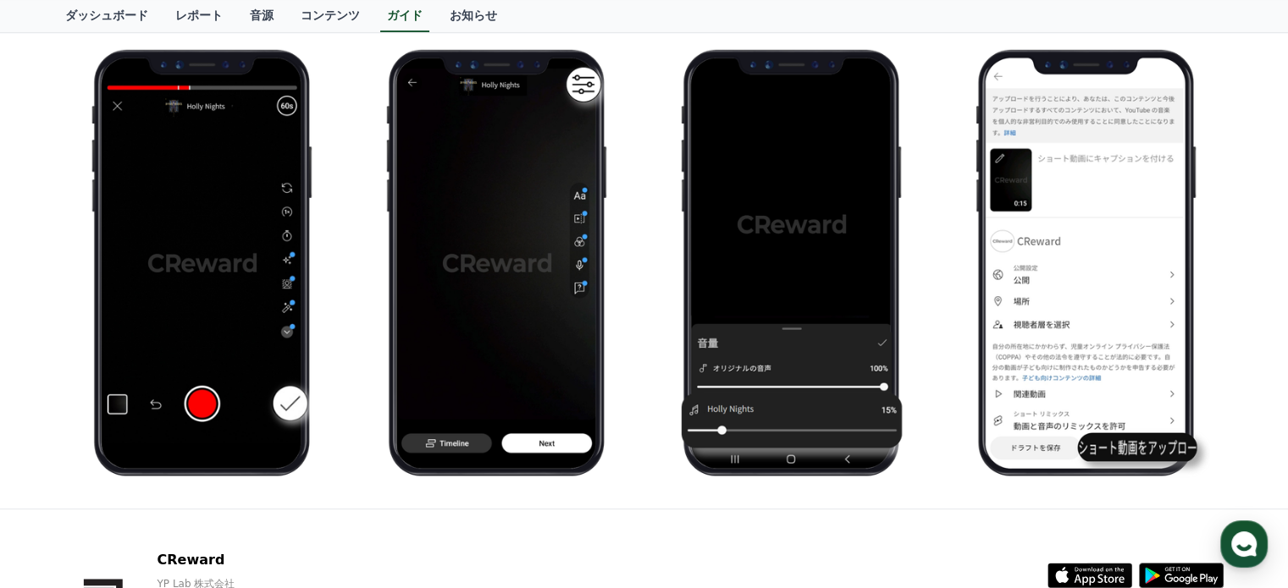
scroll to position [948, 0]
